Goal: Transaction & Acquisition: Purchase product/service

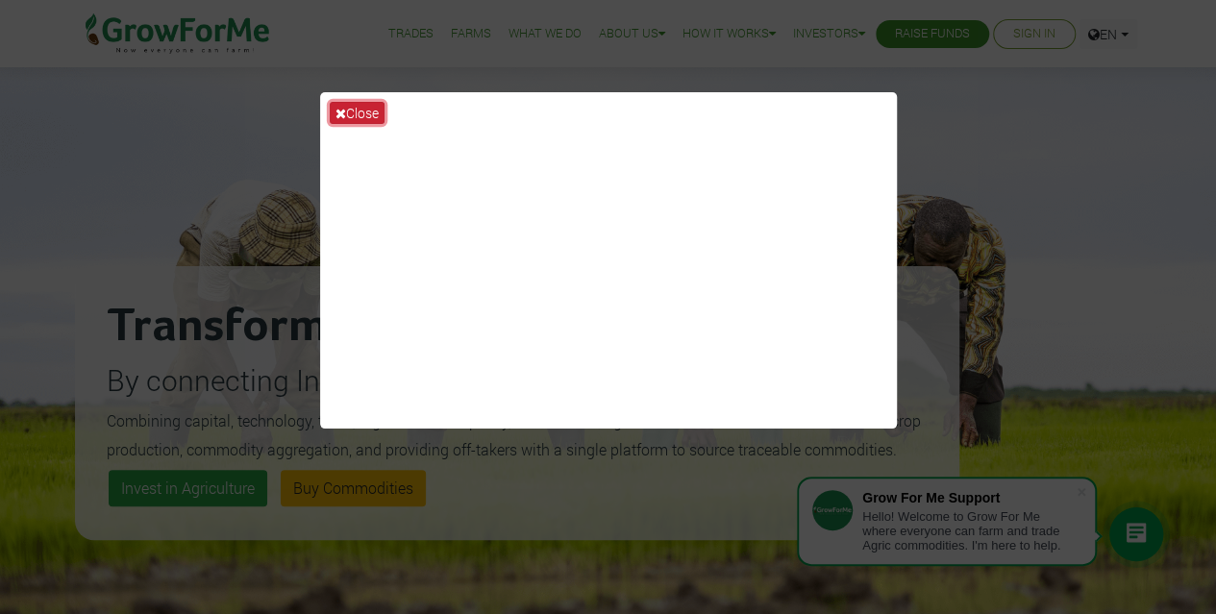
click at [344, 114] on icon at bounding box center [341, 113] width 11 height 13
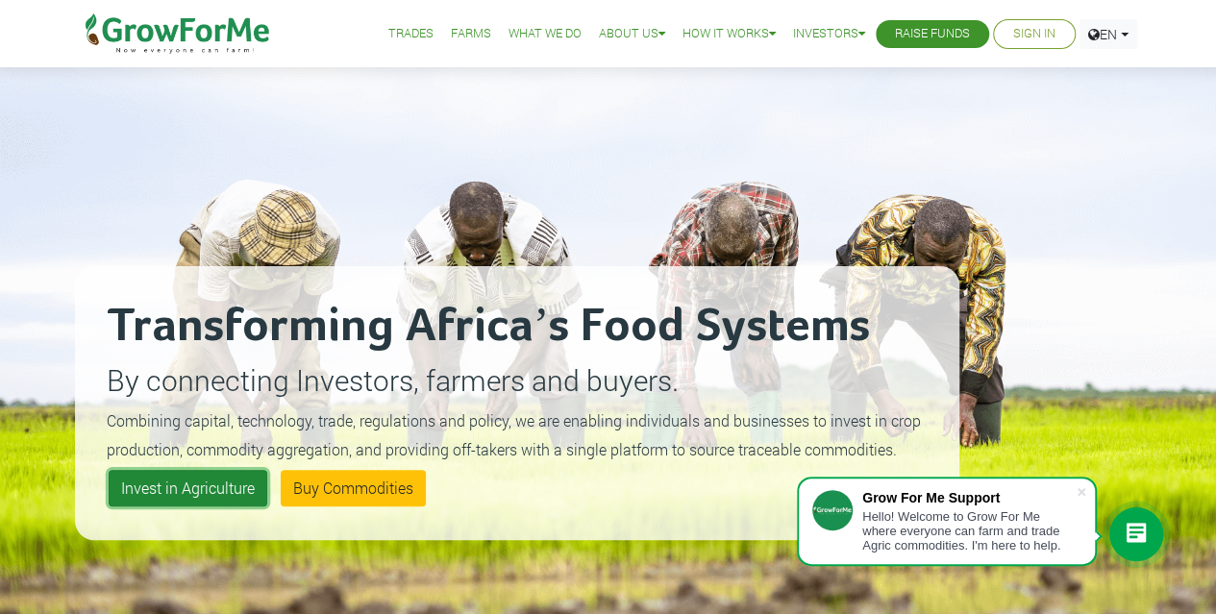
click at [181, 483] on link "Invest in Agriculture" at bounding box center [188, 488] width 159 height 37
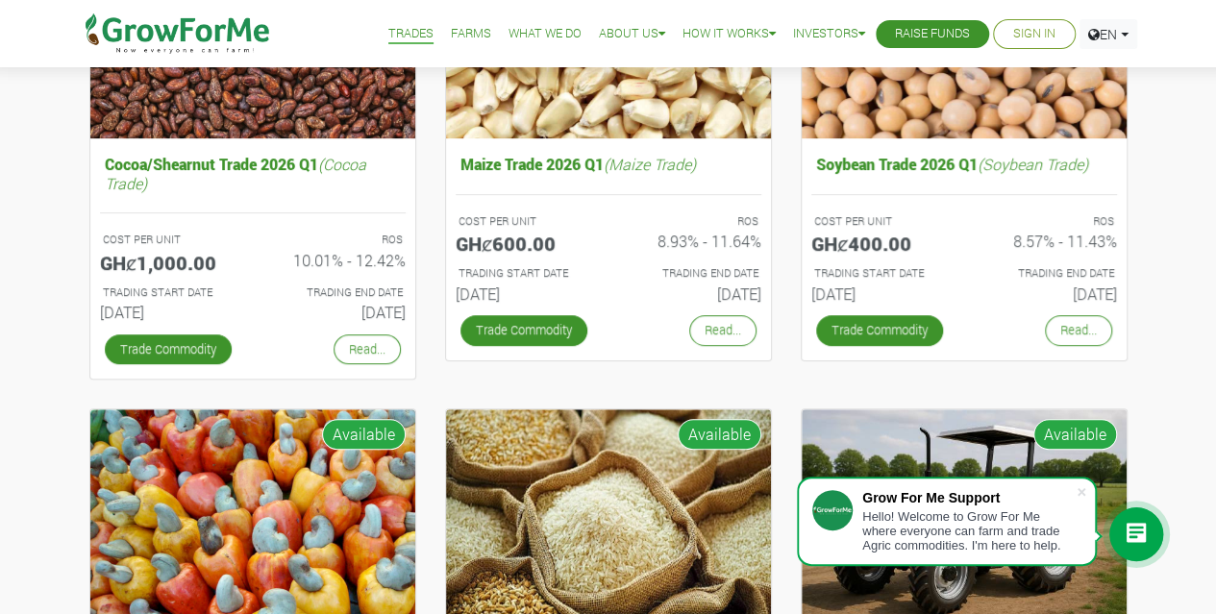
scroll to position [385, 0]
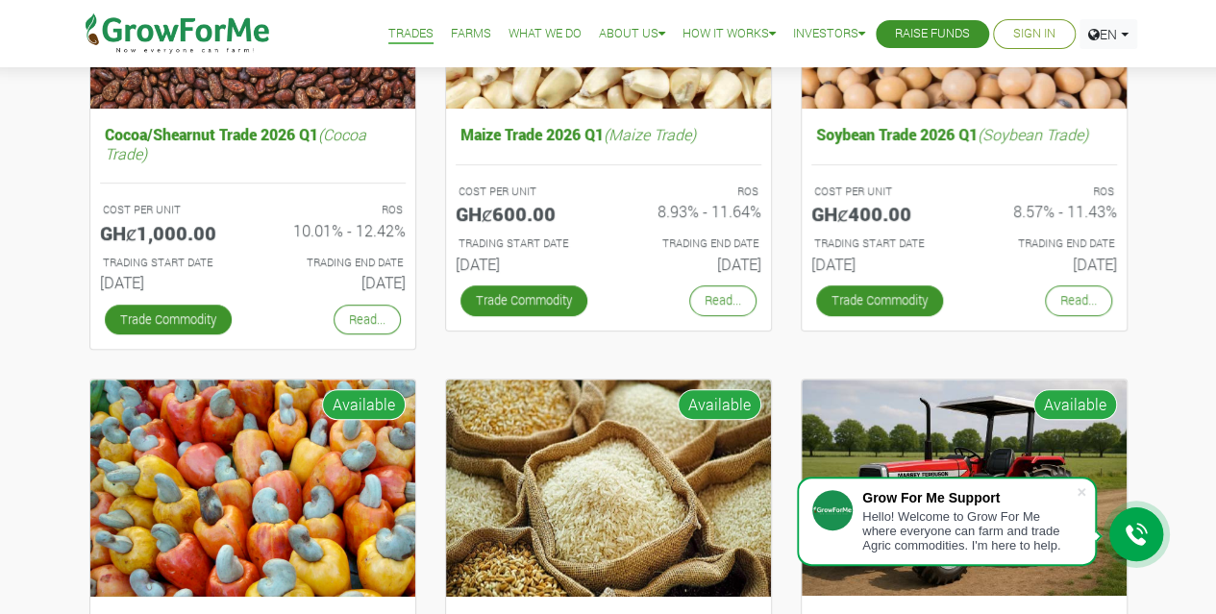
click at [1135, 537] on icon at bounding box center [1136, 535] width 23 height 24
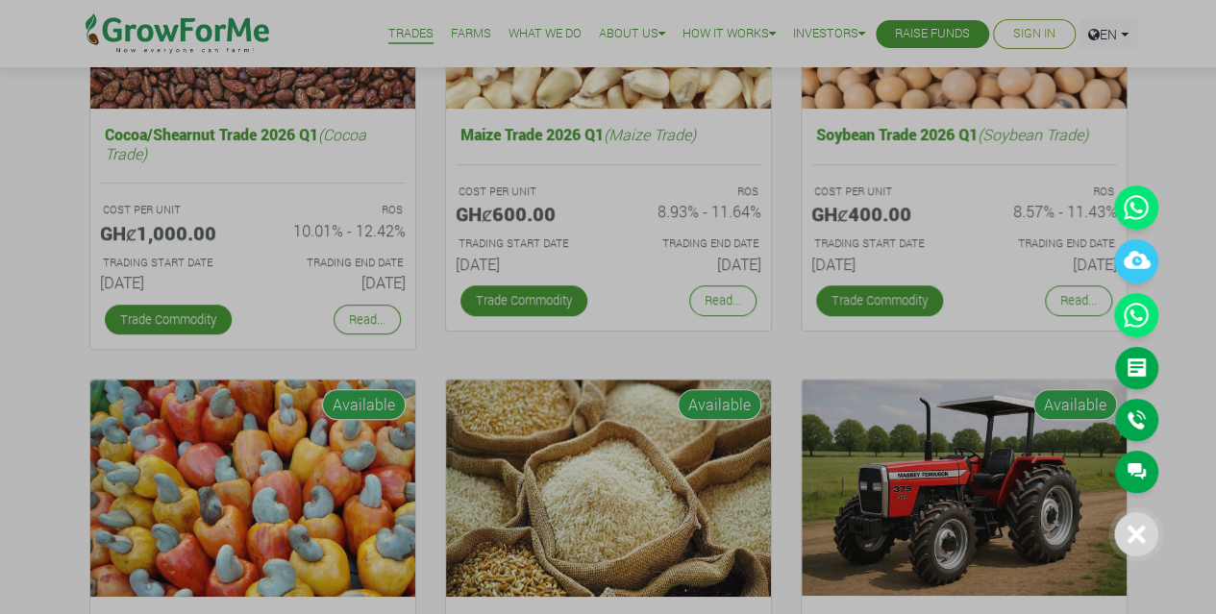
click at [1137, 532] on icon at bounding box center [1137, 535] width 18 height 18
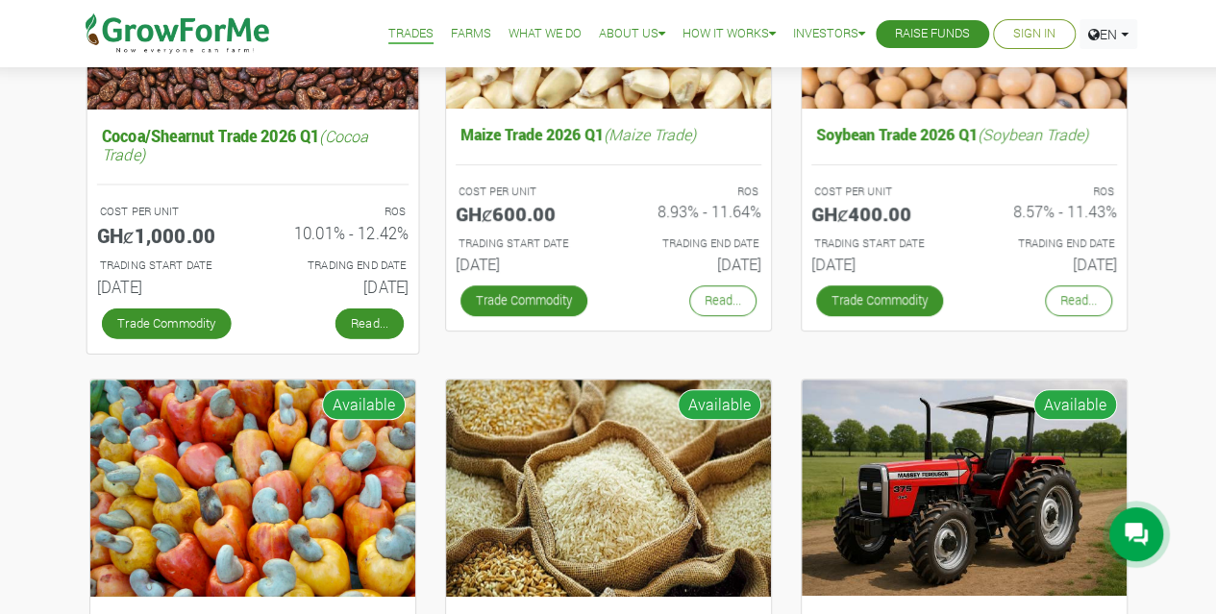
click at [370, 321] on link "Read..." at bounding box center [369, 323] width 68 height 31
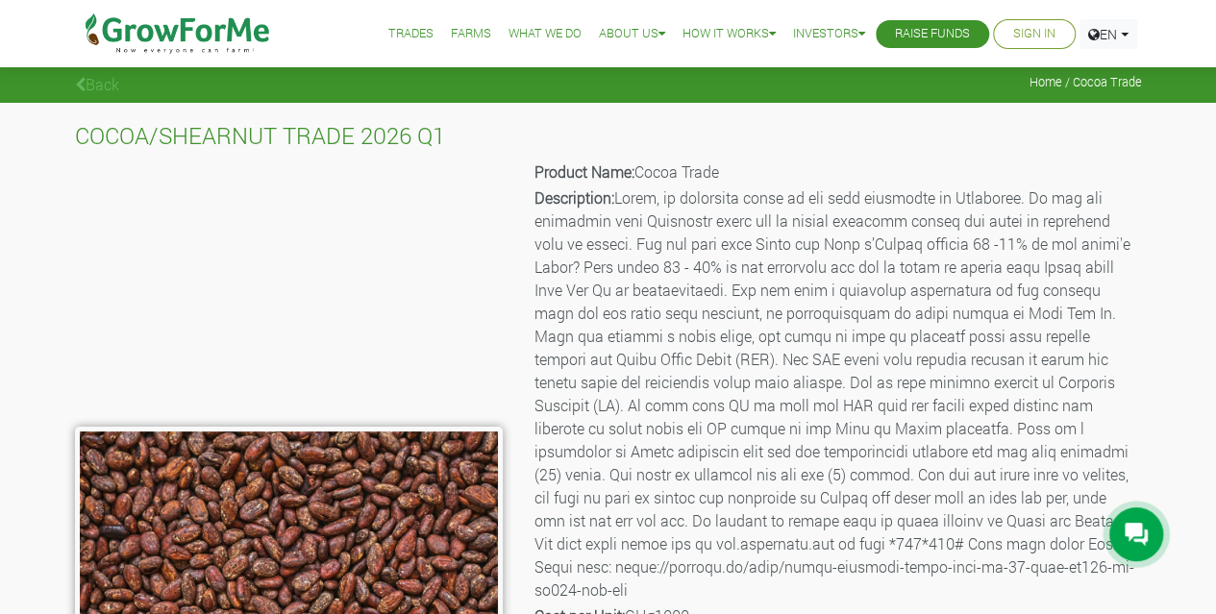
click at [88, 77] on link "Back" at bounding box center [97, 84] width 44 height 20
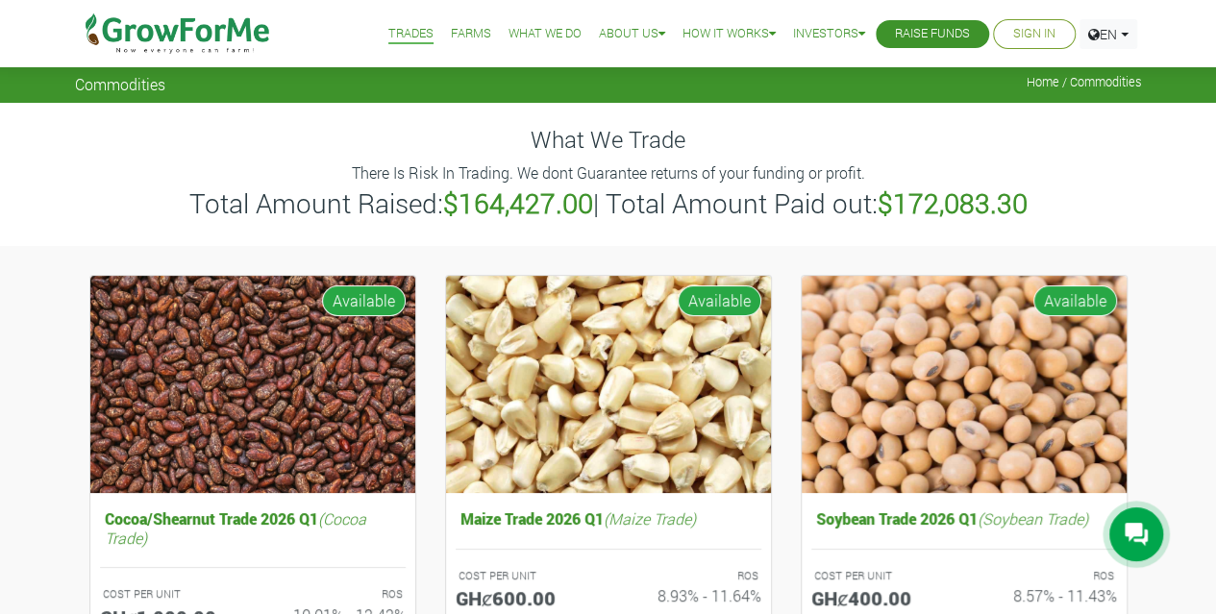
click at [1144, 541] on icon at bounding box center [1136, 534] width 23 height 23
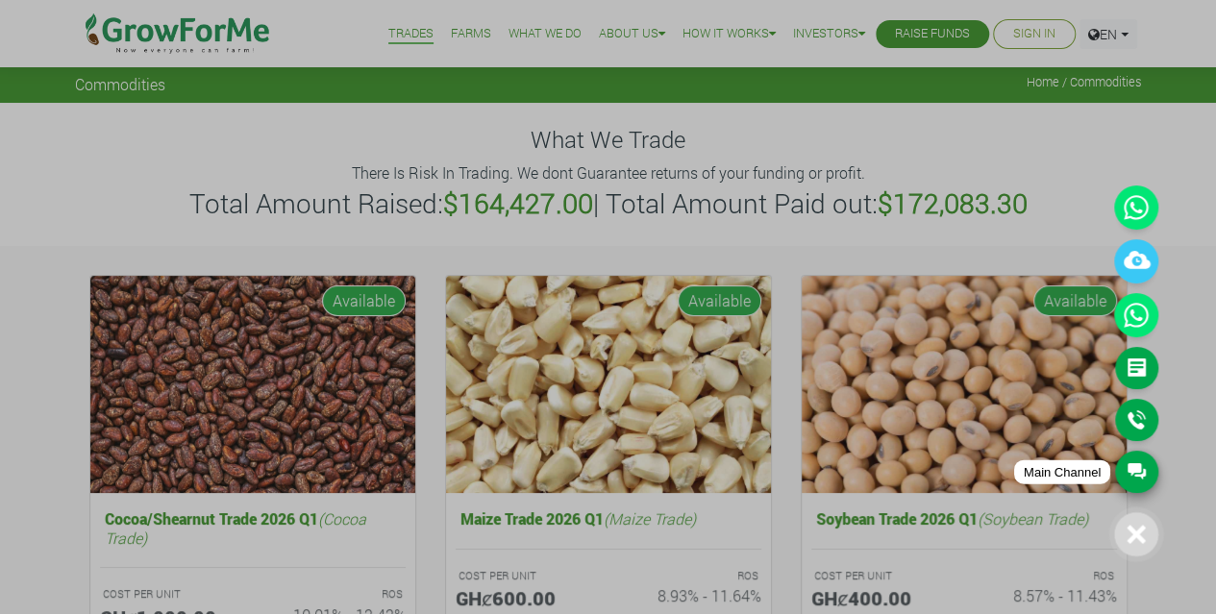
click at [1132, 471] on link "Main Channel" at bounding box center [1136, 472] width 43 height 42
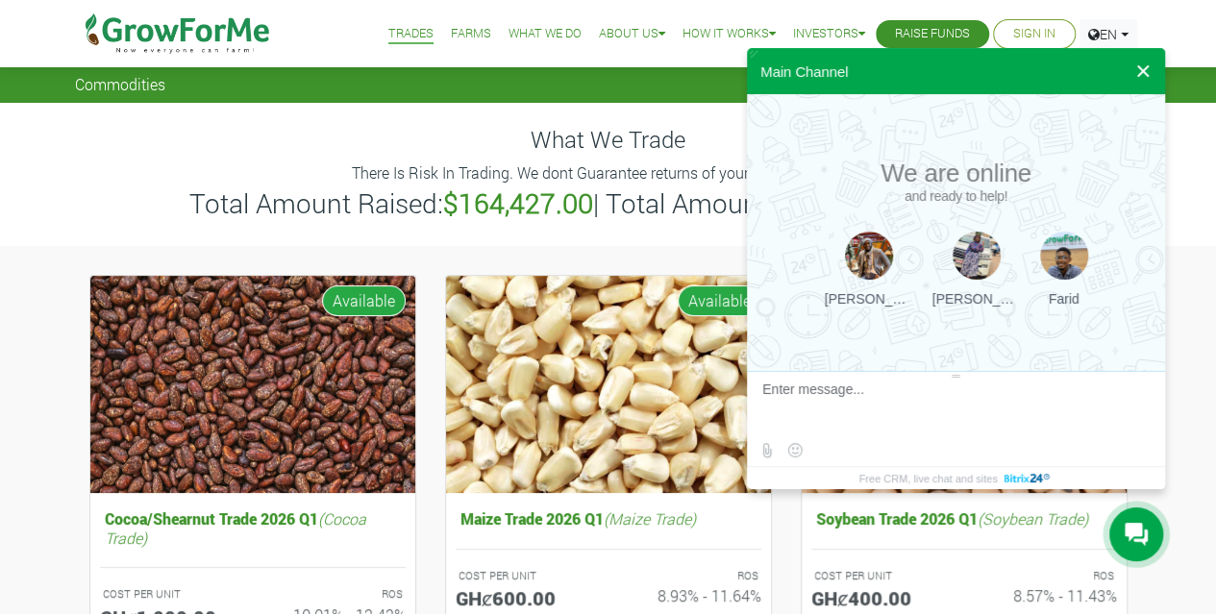
click at [1145, 66] on button at bounding box center [1143, 71] width 35 height 46
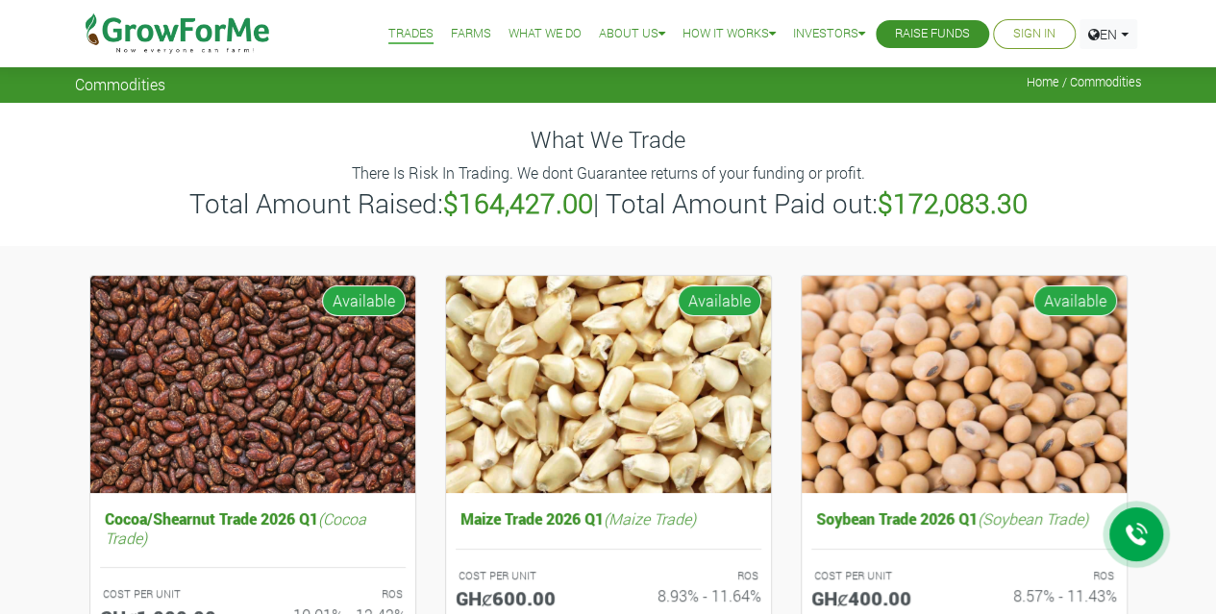
click at [1133, 540] on icon at bounding box center [1136, 535] width 23 height 24
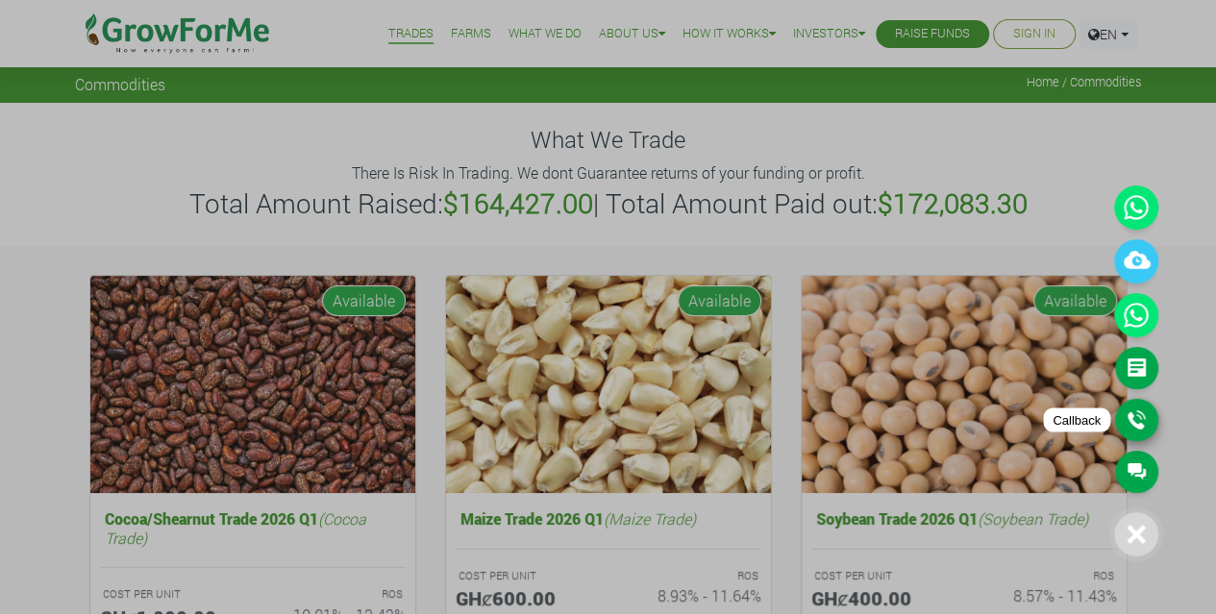
click at [1140, 417] on link "Callback" at bounding box center [1136, 420] width 43 height 42
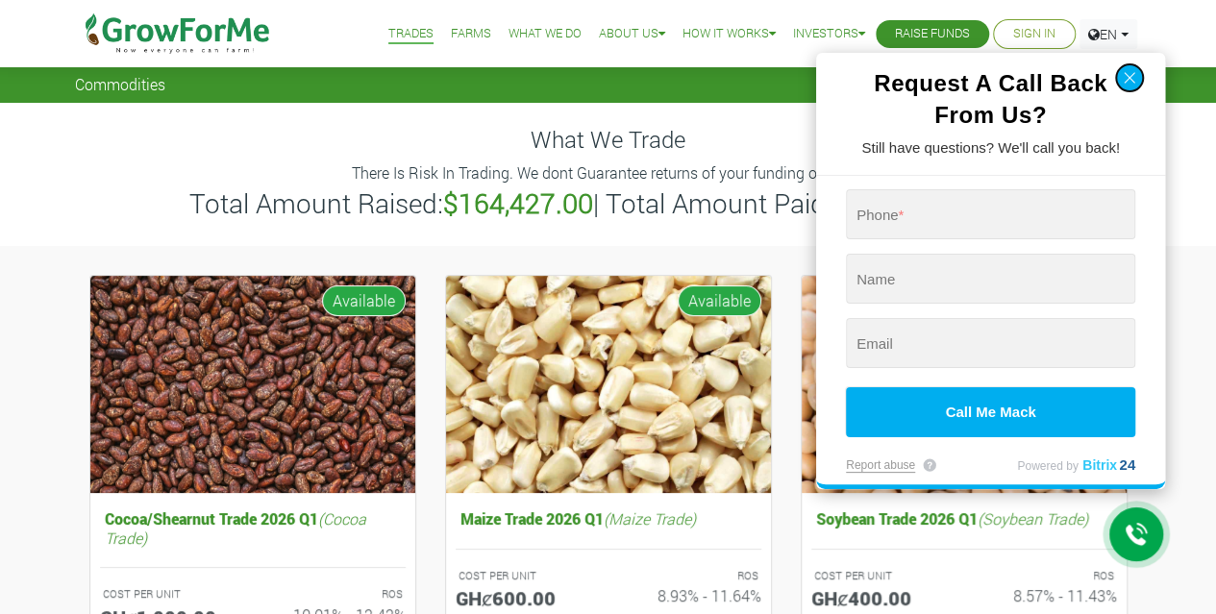
click at [1133, 71] on button "button" at bounding box center [1129, 77] width 27 height 27
